Goal: Information Seeking & Learning: Learn about a topic

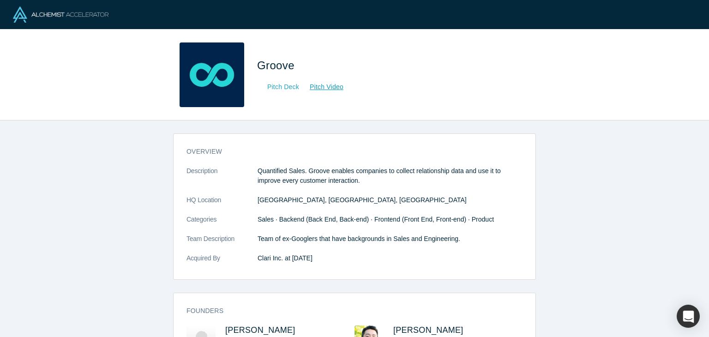
click at [284, 89] on link "Pitch Deck" at bounding box center [278, 87] width 42 height 11
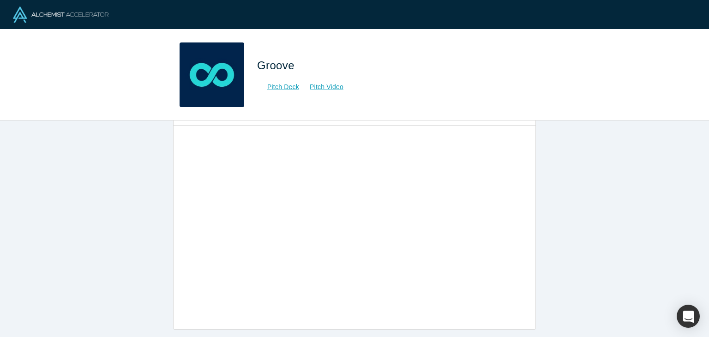
scroll to position [345, 0]
click at [280, 64] on span "Groove" at bounding box center [277, 65] width 41 height 12
click at [107, 199] on div "overview Description Quantified Sales. Groove enables companies to collect rela…" at bounding box center [354, 228] width 709 height 216
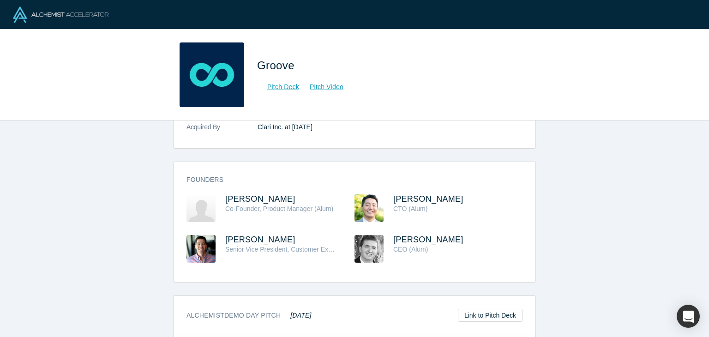
scroll to position [0, 0]
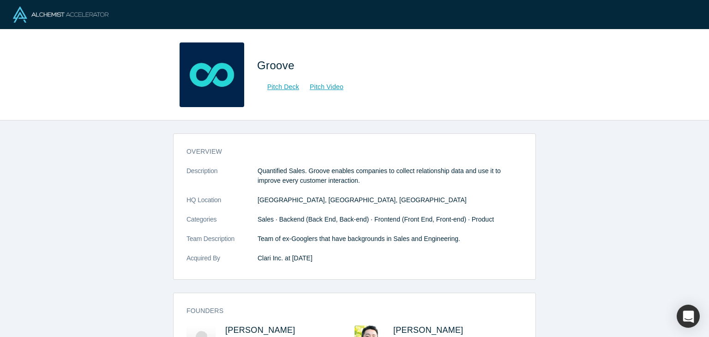
click at [582, 191] on div "overview Description Quantified Sales. Groove enables companies to collect rela…" at bounding box center [354, 228] width 709 height 216
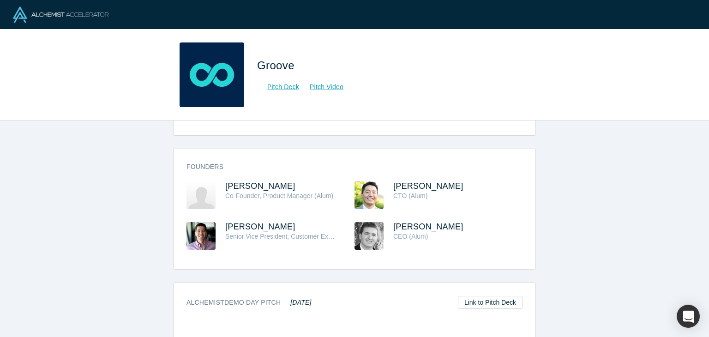
scroll to position [345, 0]
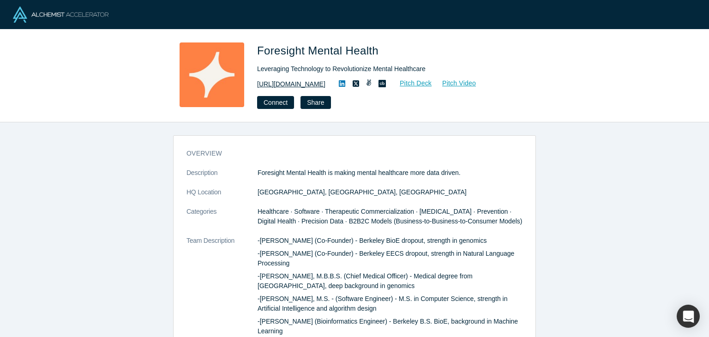
click at [316, 84] on link "[URL][DOMAIN_NAME]" at bounding box center [291, 84] width 68 height 10
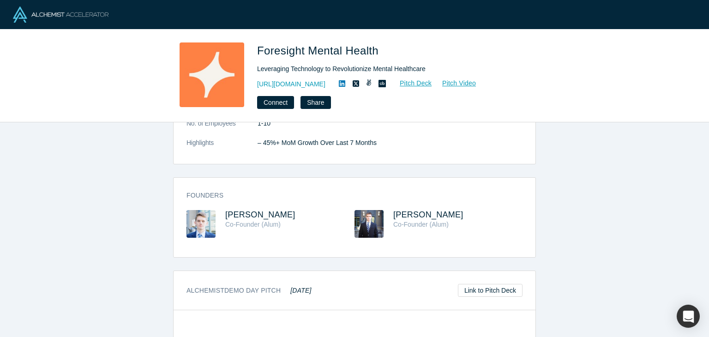
scroll to position [254, 0]
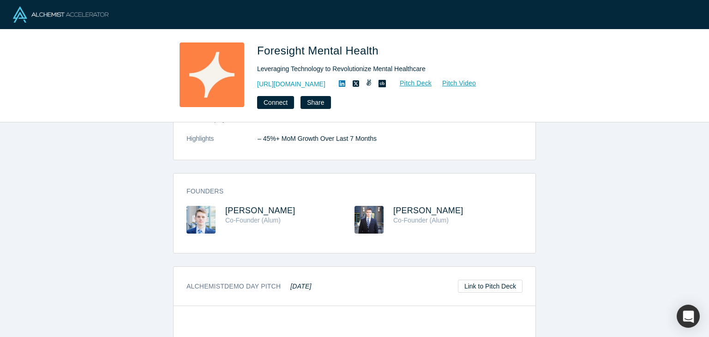
drag, startPoint x: 302, startPoint y: 219, endPoint x: 215, endPoint y: 225, distance: 87.0
click at [215, 225] on div "[PERSON_NAME] Co-Founder (Alum)" at bounding box center [270, 226] width 168 height 41
click at [44, 184] on div "overview Description Foresight Mental Health is making mental healthcare more d…" at bounding box center [354, 229] width 709 height 215
drag, startPoint x: 444, startPoint y: 219, endPoint x: 393, endPoint y: 220, distance: 51.2
click at [393, 216] on h3 "[PERSON_NAME]" at bounding box center [449, 211] width 113 height 10
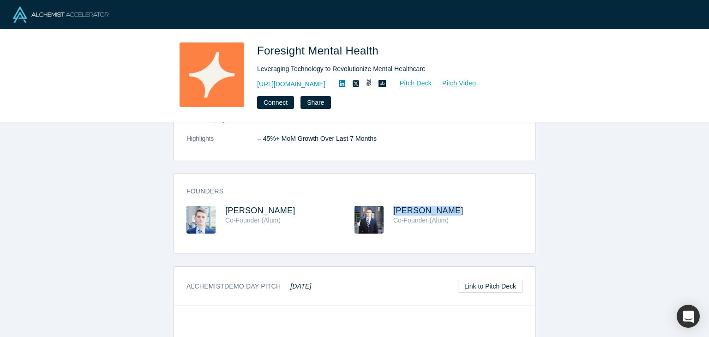
click at [162, 161] on div "overview Description Foresight Mental Health is making mental healthcare more d…" at bounding box center [354, 229] width 709 height 215
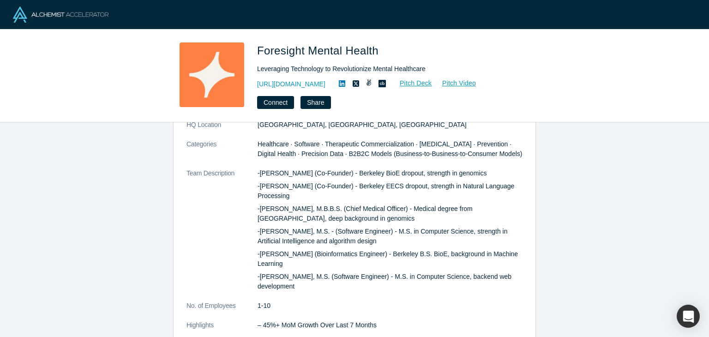
scroll to position [42, 0]
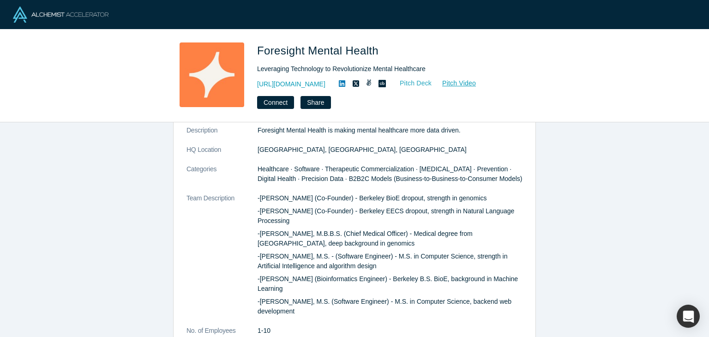
click at [432, 82] on link "Pitch Deck" at bounding box center [411, 83] width 42 height 11
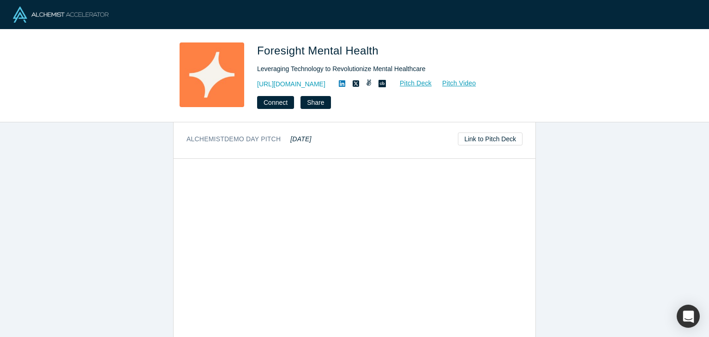
scroll to position [449, 0]
